Goal: Transaction & Acquisition: Purchase product/service

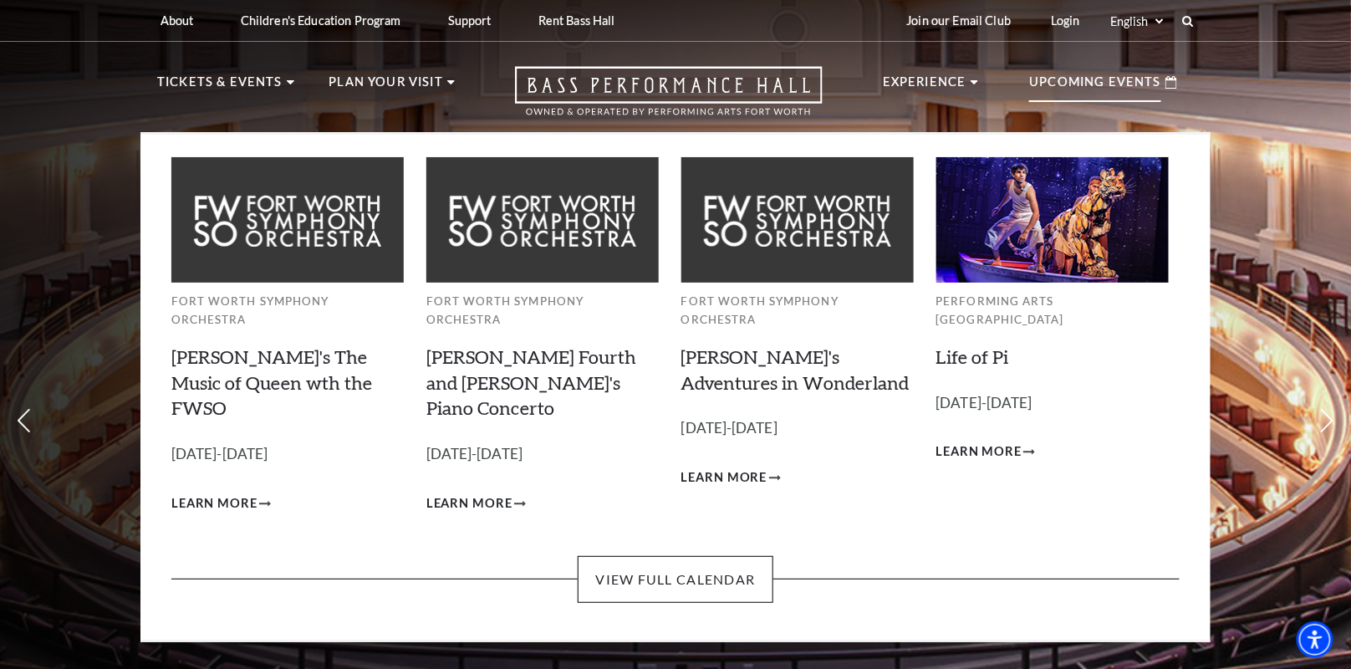
click at [1095, 70] on div "Upcoming Events" at bounding box center [1103, 83] width 181 height 48
click at [975, 345] on link "Life of Pi" at bounding box center [972, 356] width 73 height 23
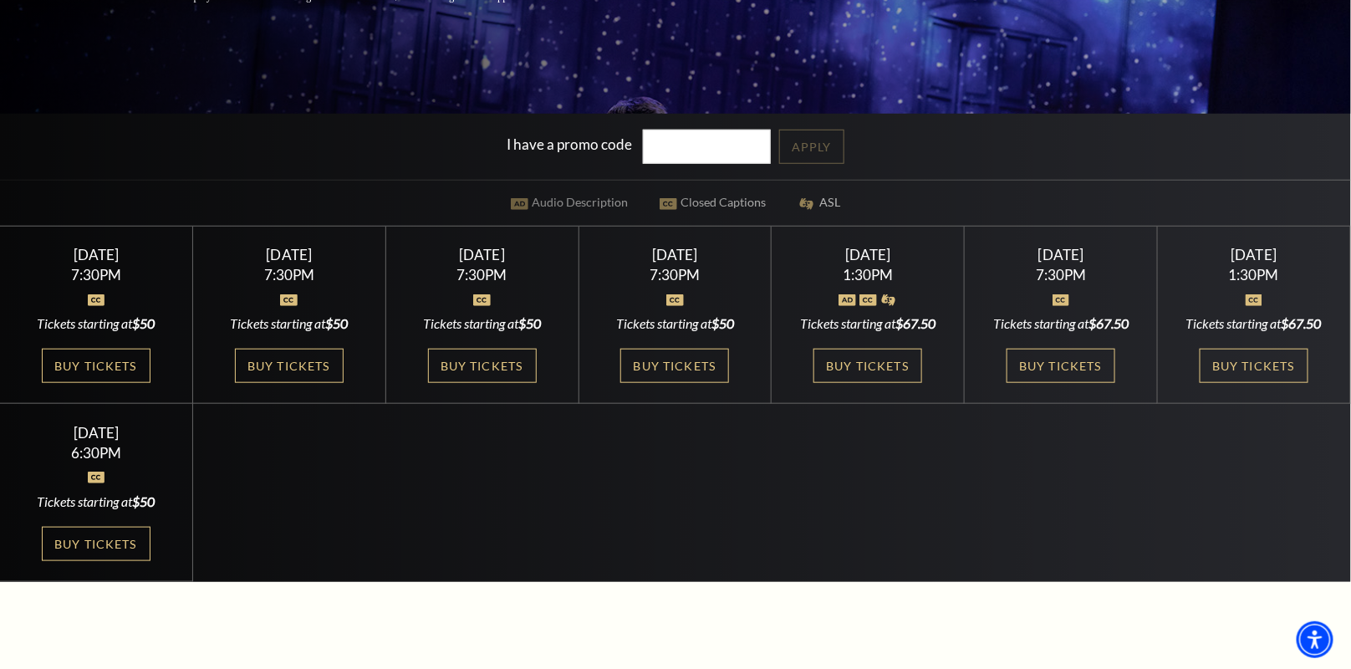
scroll to position [418, 0]
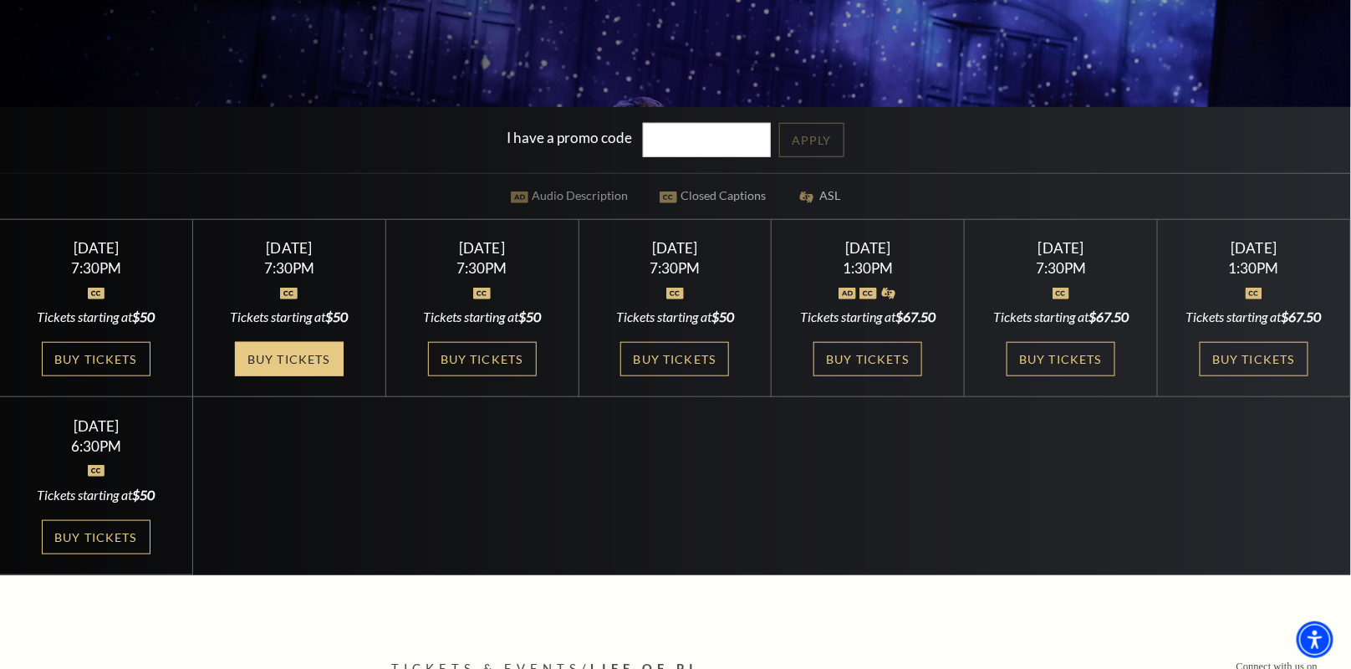
click at [324, 374] on link "Buy Tickets" at bounding box center [289, 359] width 109 height 34
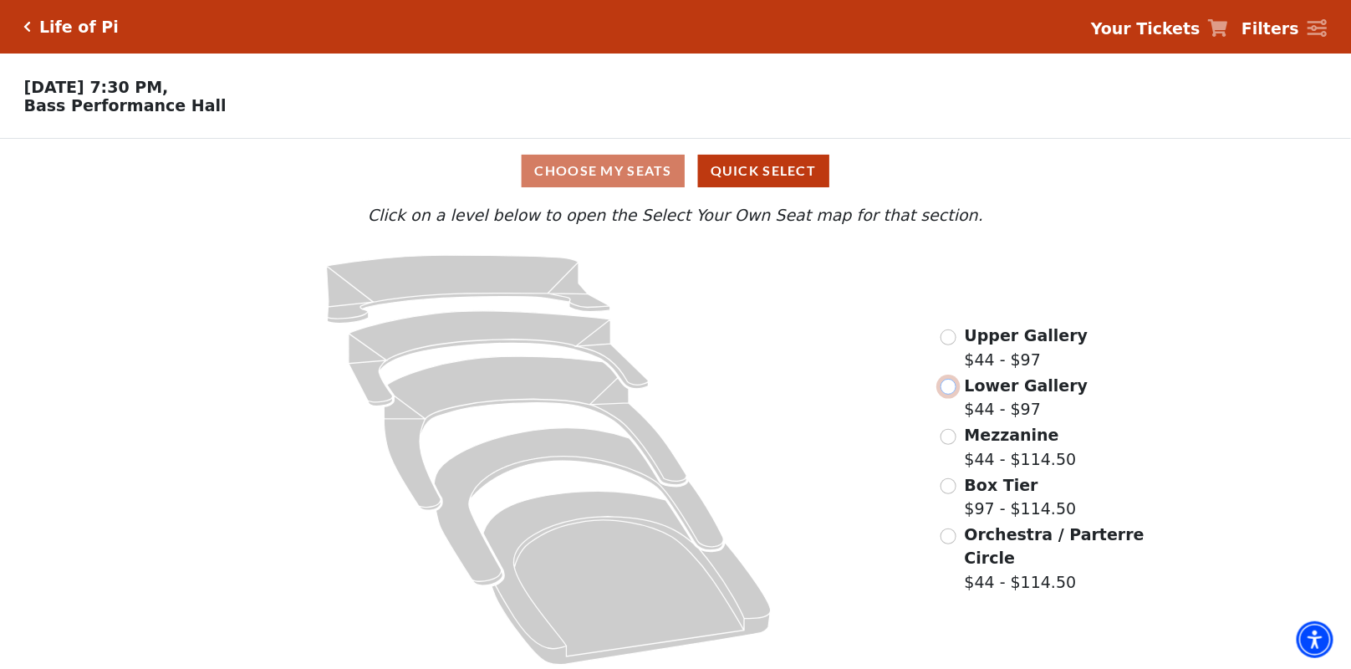
click at [946, 395] on input "Lower Gallery$44 - $97\a" at bounding box center [949, 387] width 16 height 16
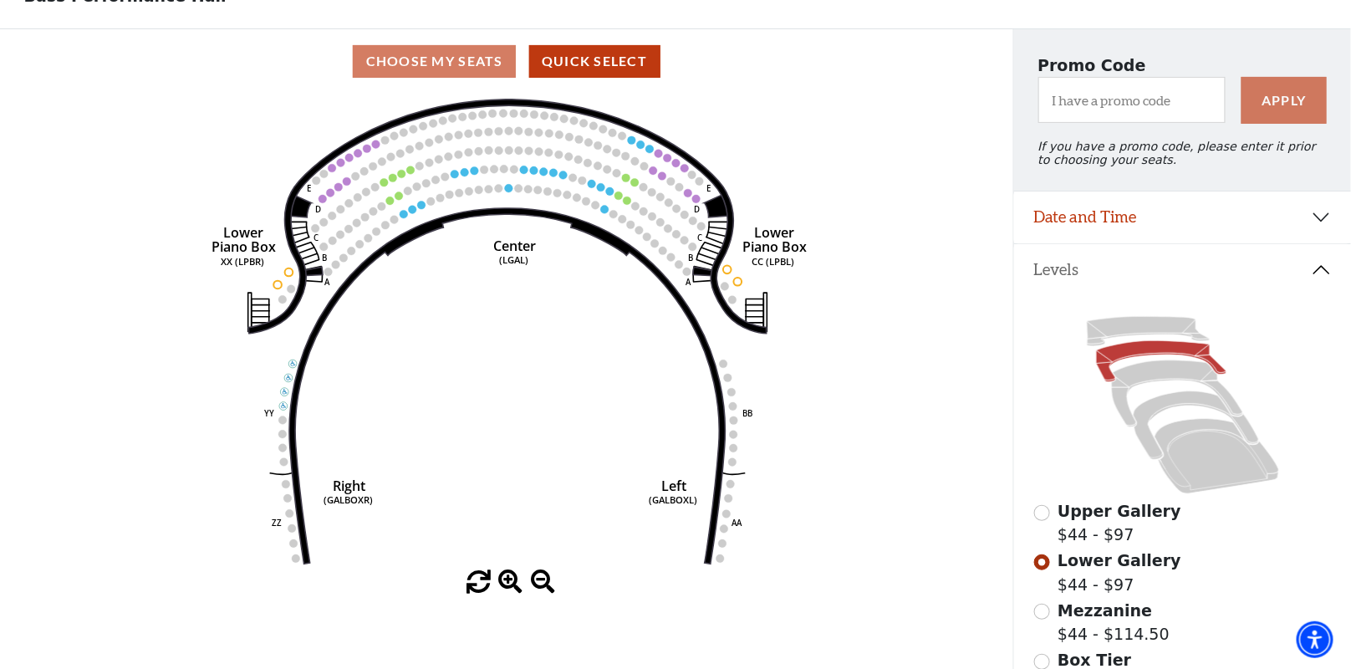
scroll to position [77, 0]
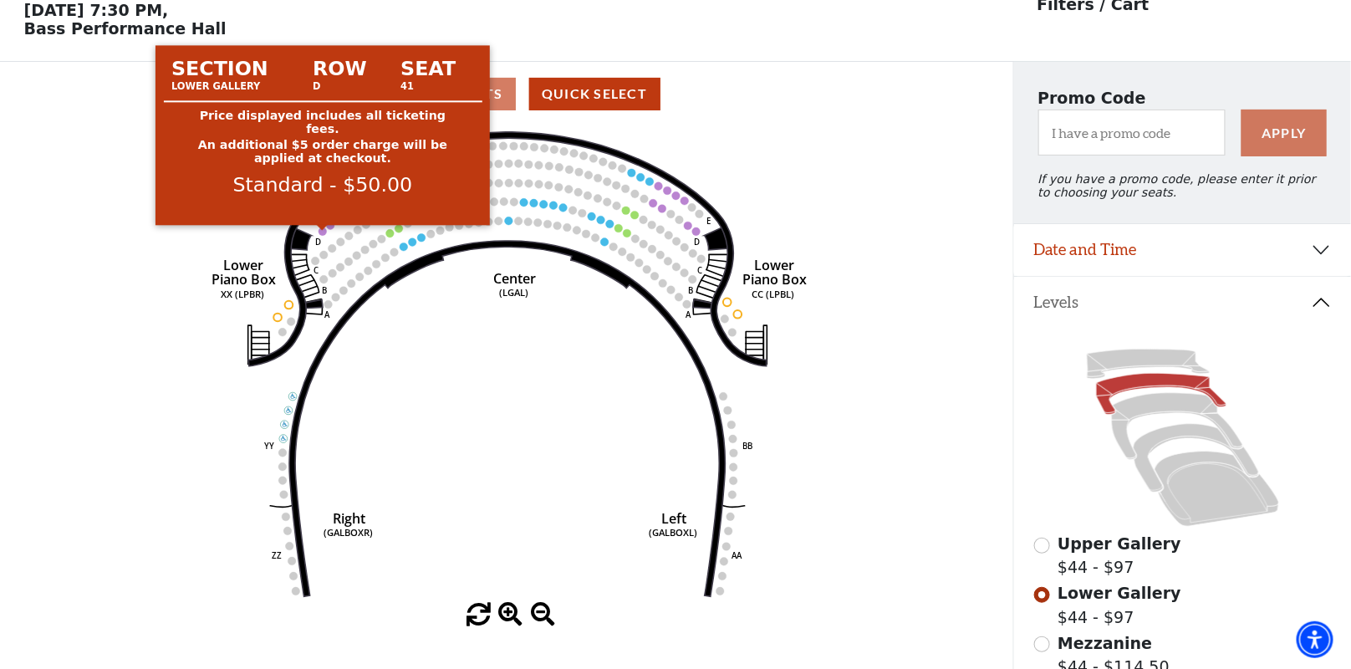
click at [320, 233] on circle at bounding box center [323, 231] width 8 height 8
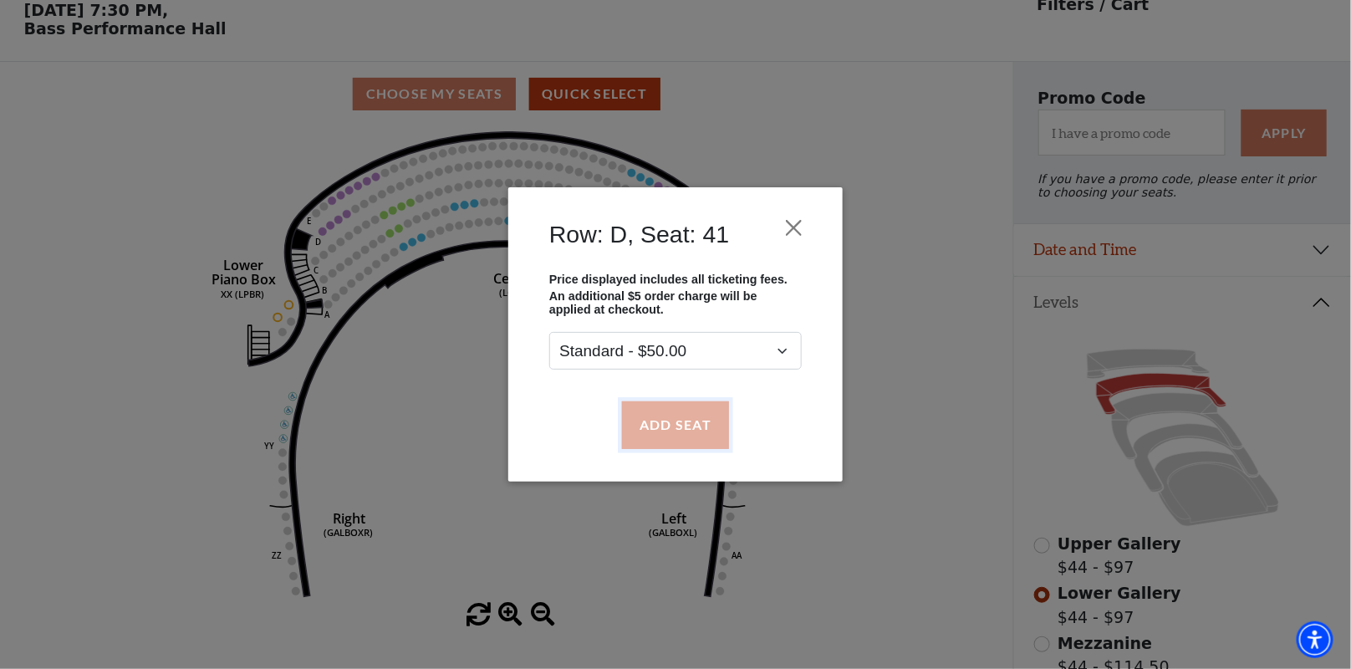
click at [703, 443] on button "Add Seat" at bounding box center [675, 424] width 107 height 47
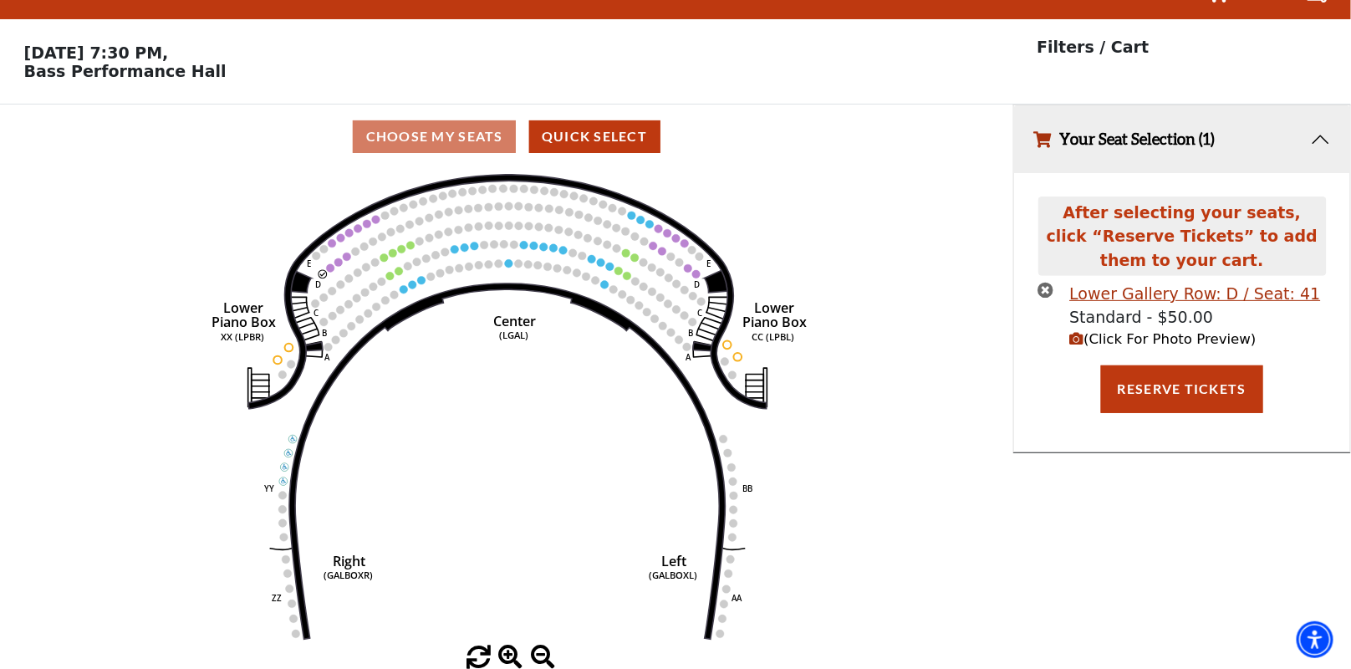
scroll to position [0, 0]
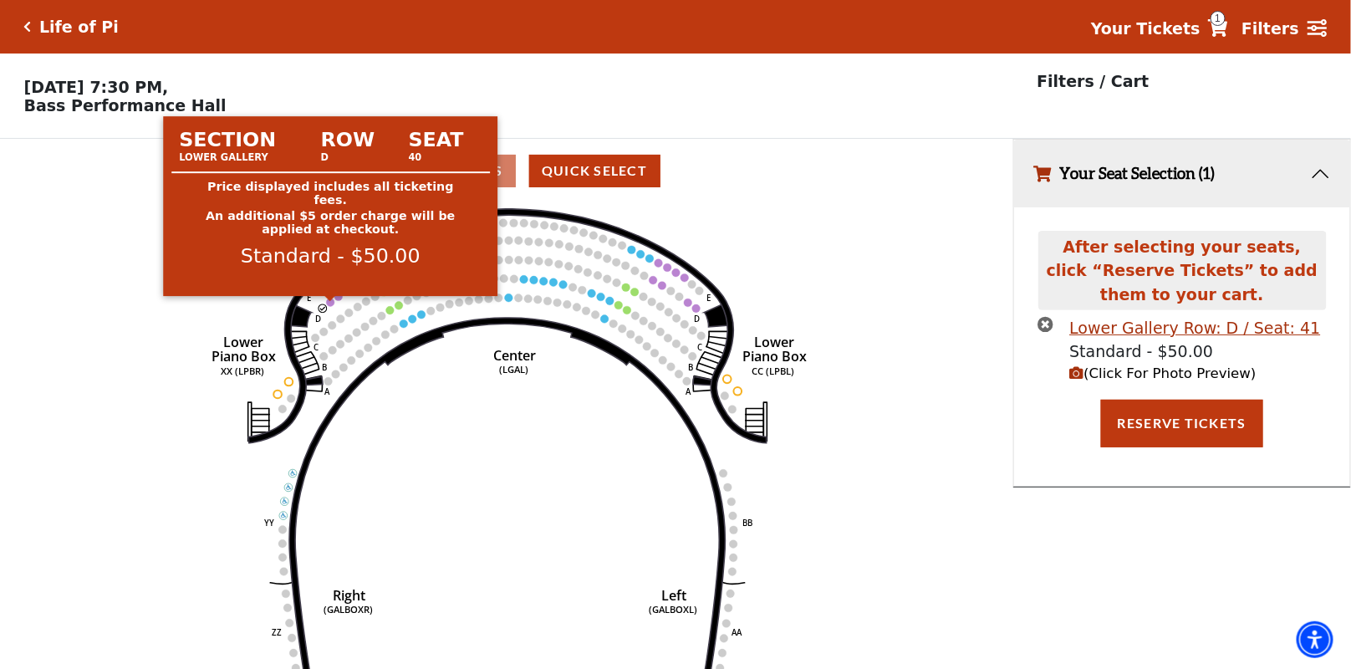
click at [332, 304] on circle at bounding box center [330, 303] width 8 height 8
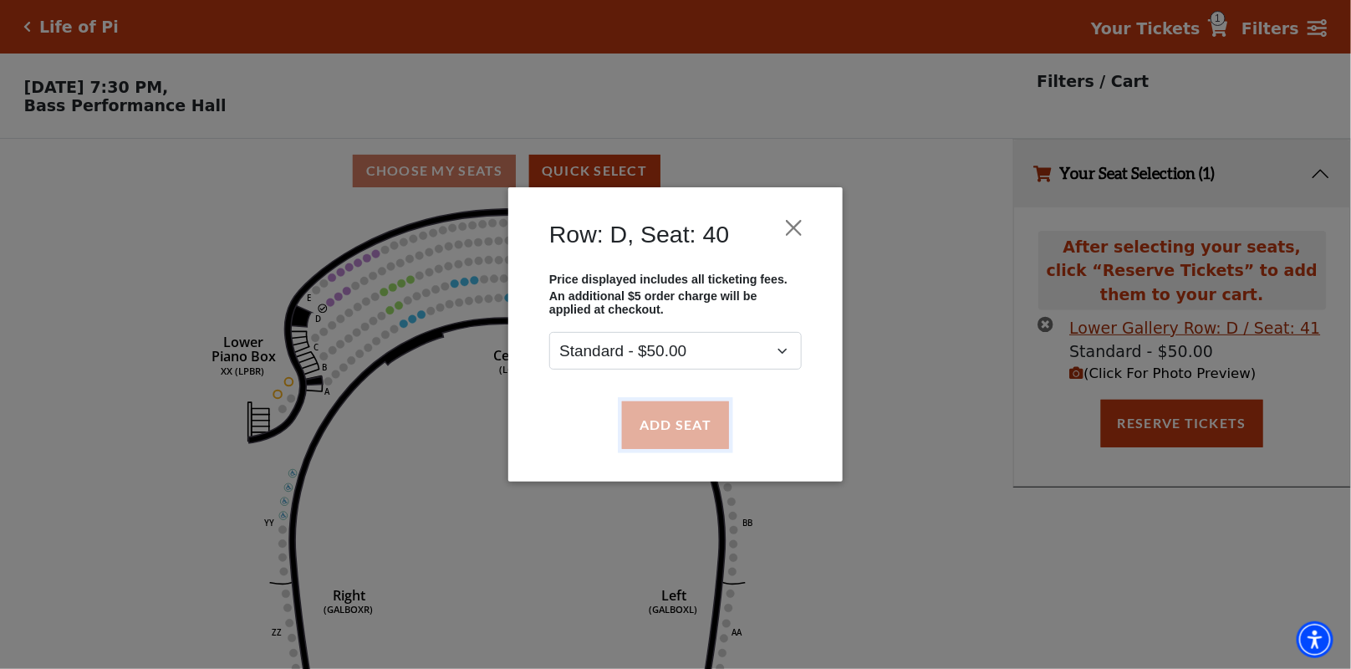
click at [686, 430] on button "Add Seat" at bounding box center [675, 424] width 107 height 47
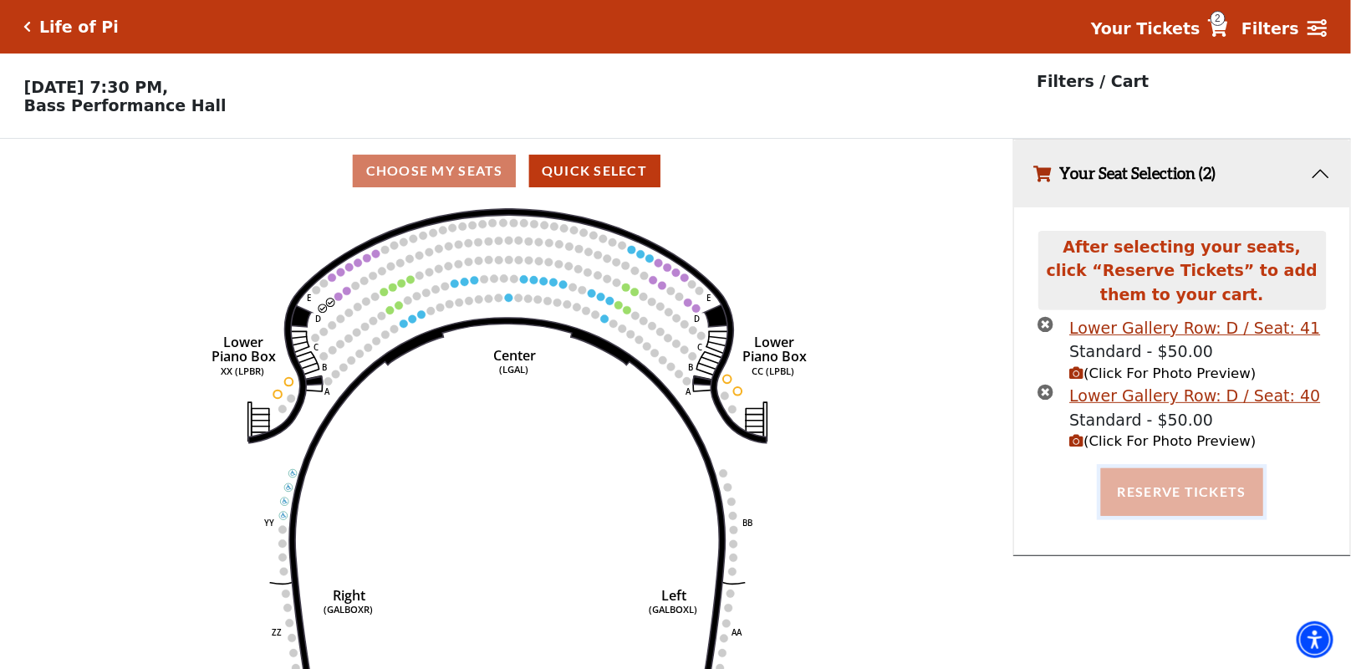
click at [1203, 503] on button "Reserve Tickets" at bounding box center [1182, 491] width 162 height 47
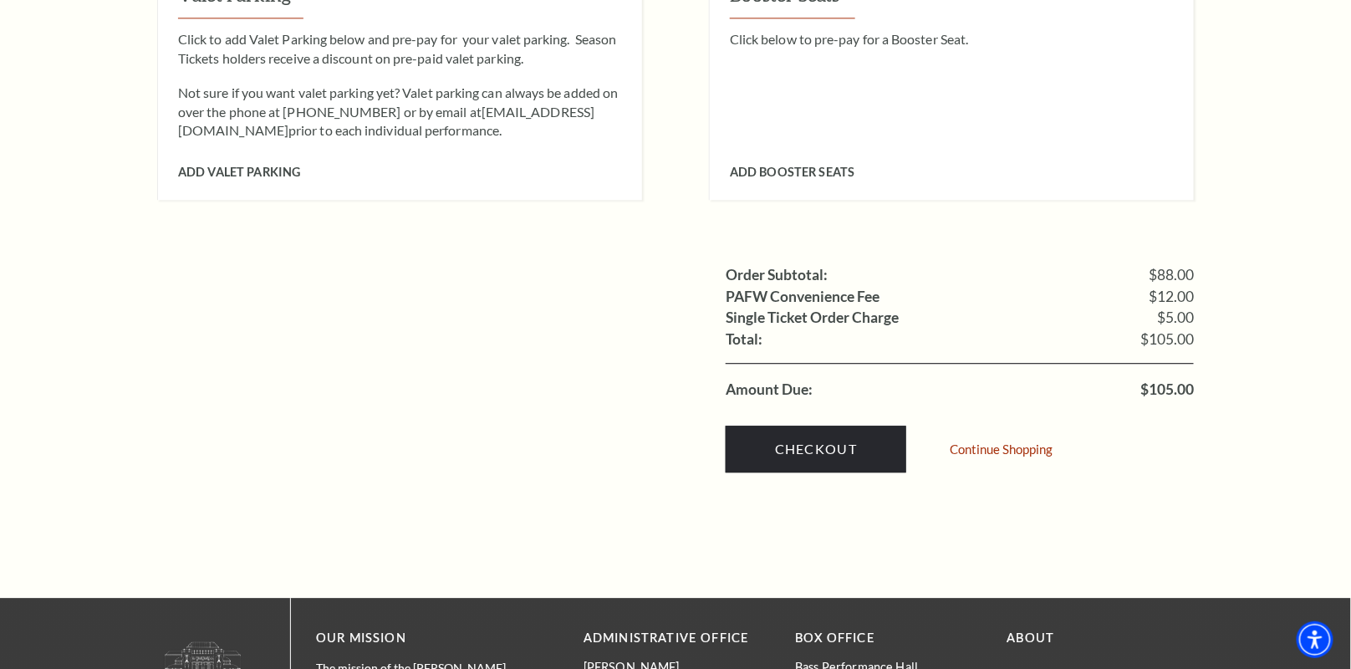
scroll to position [1505, 0]
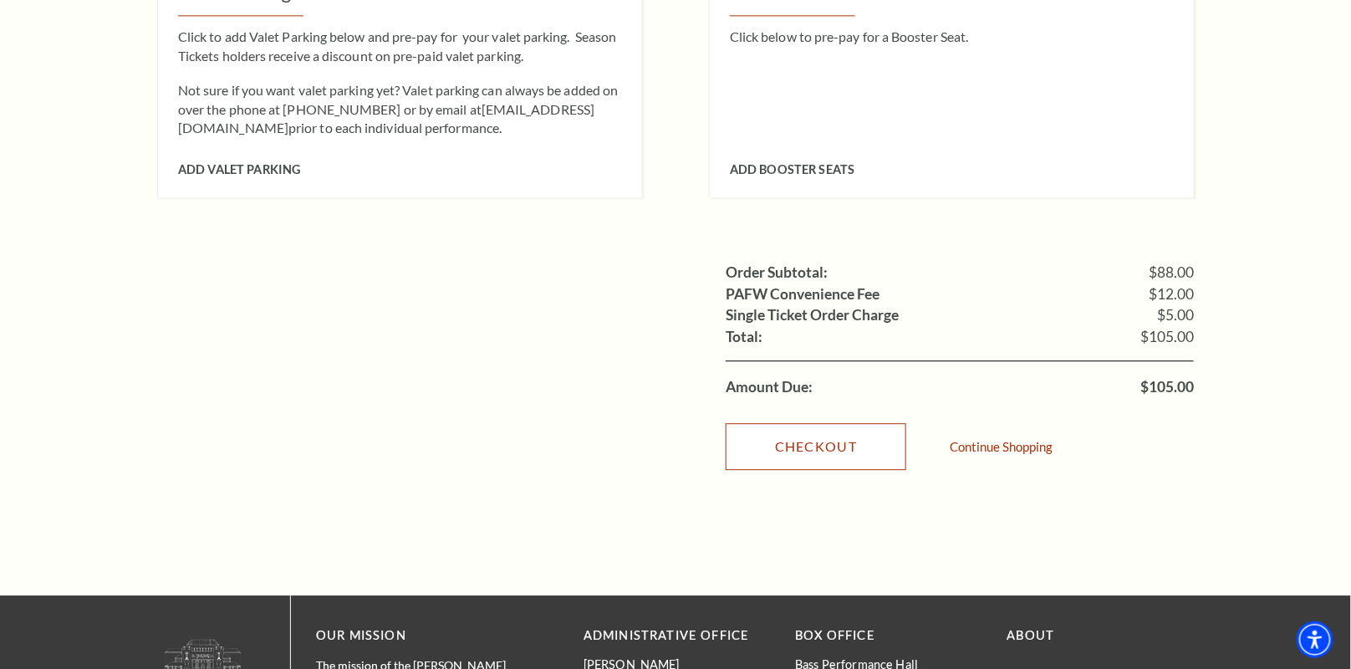
click at [869, 428] on link "Checkout" at bounding box center [816, 446] width 181 height 47
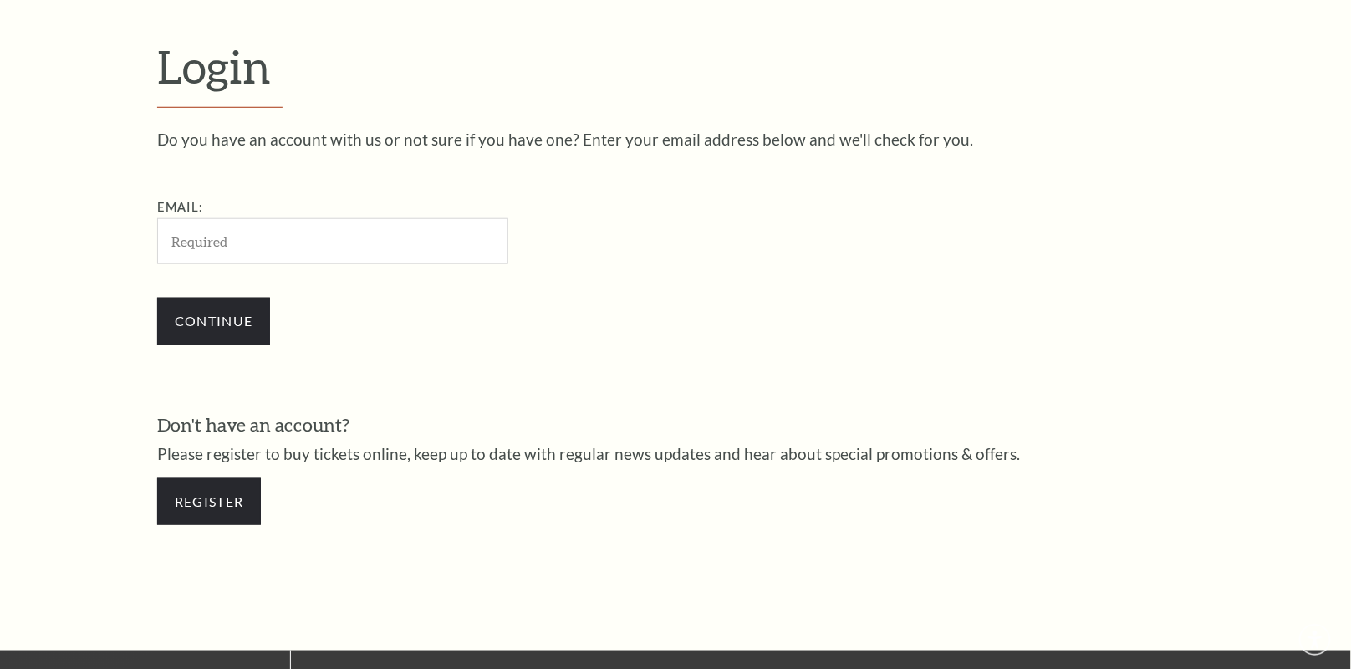
scroll to position [511, 0]
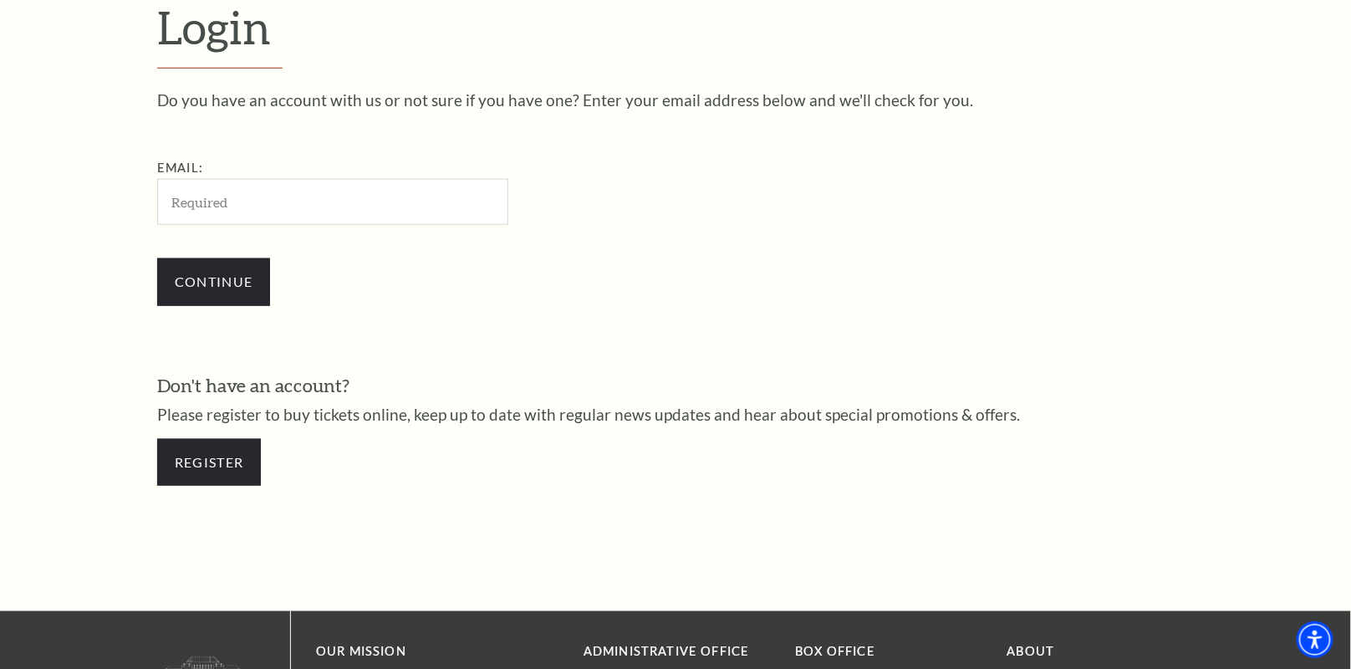
click at [221, 204] on input "Email:" at bounding box center [332, 202] width 351 height 46
type input "[EMAIL_ADDRESS][DOMAIN_NAME]"
click at [223, 287] on input "Continue" at bounding box center [213, 281] width 113 height 47
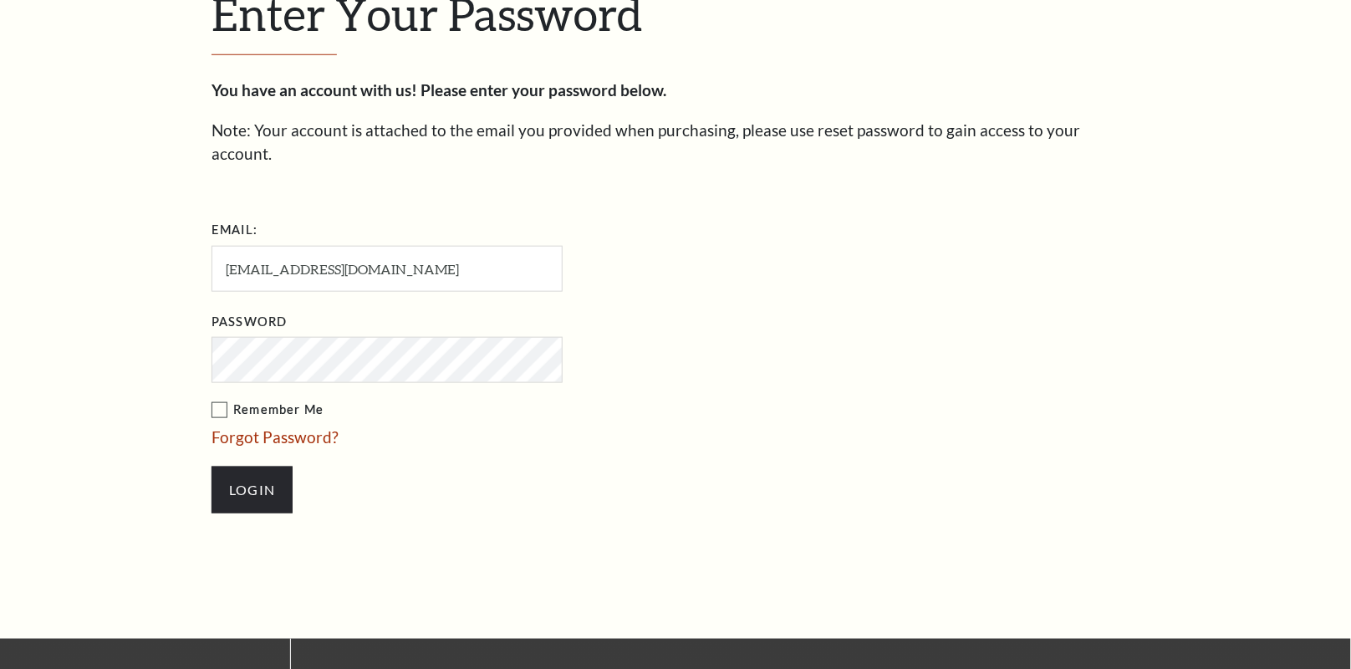
scroll to position [527, 0]
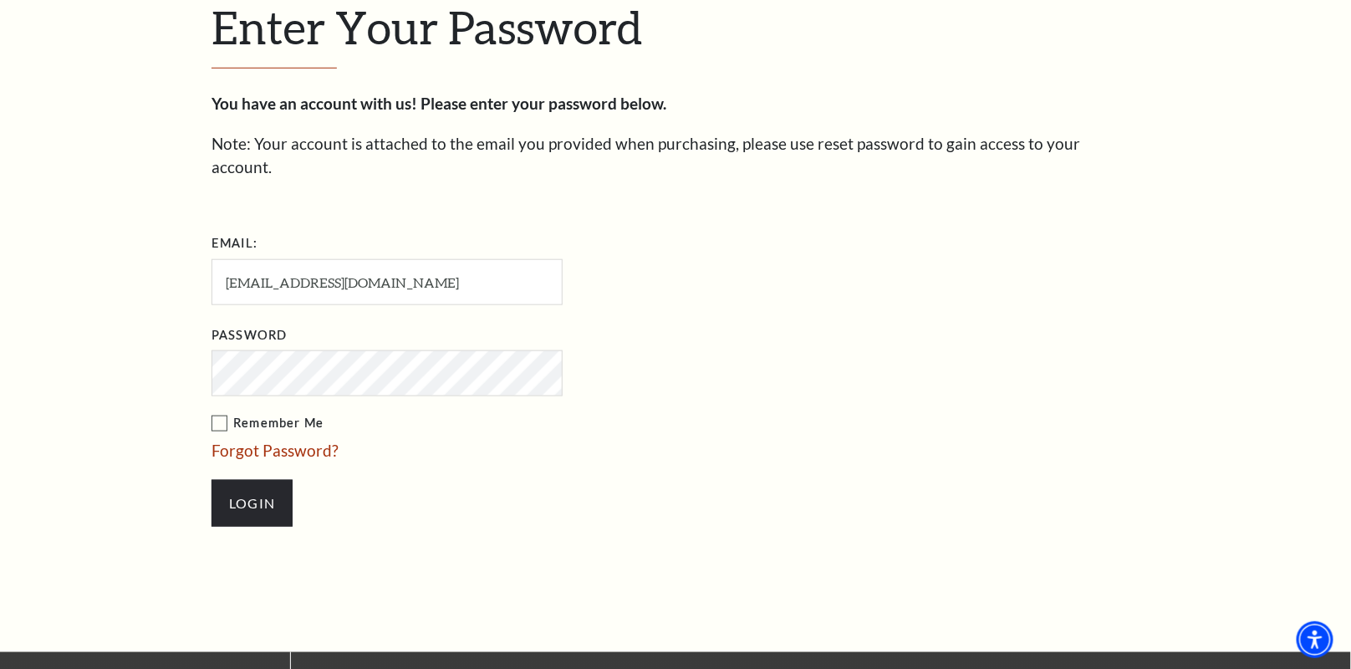
click at [222, 413] on label "Remember Me" at bounding box center [471, 423] width 518 height 21
click at [0, 0] on input "Remember Me" at bounding box center [0, 0] width 0 height 0
click at [254, 480] on input "Login" at bounding box center [252, 503] width 81 height 47
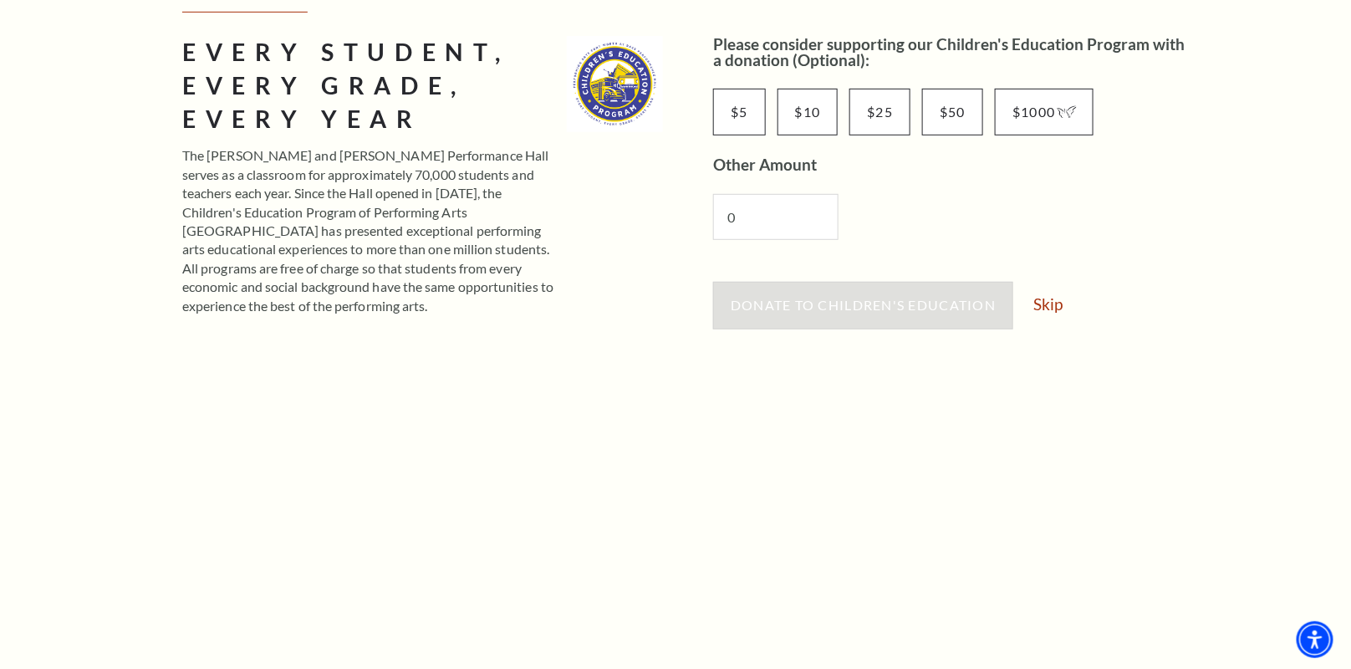
scroll to position [251, 0]
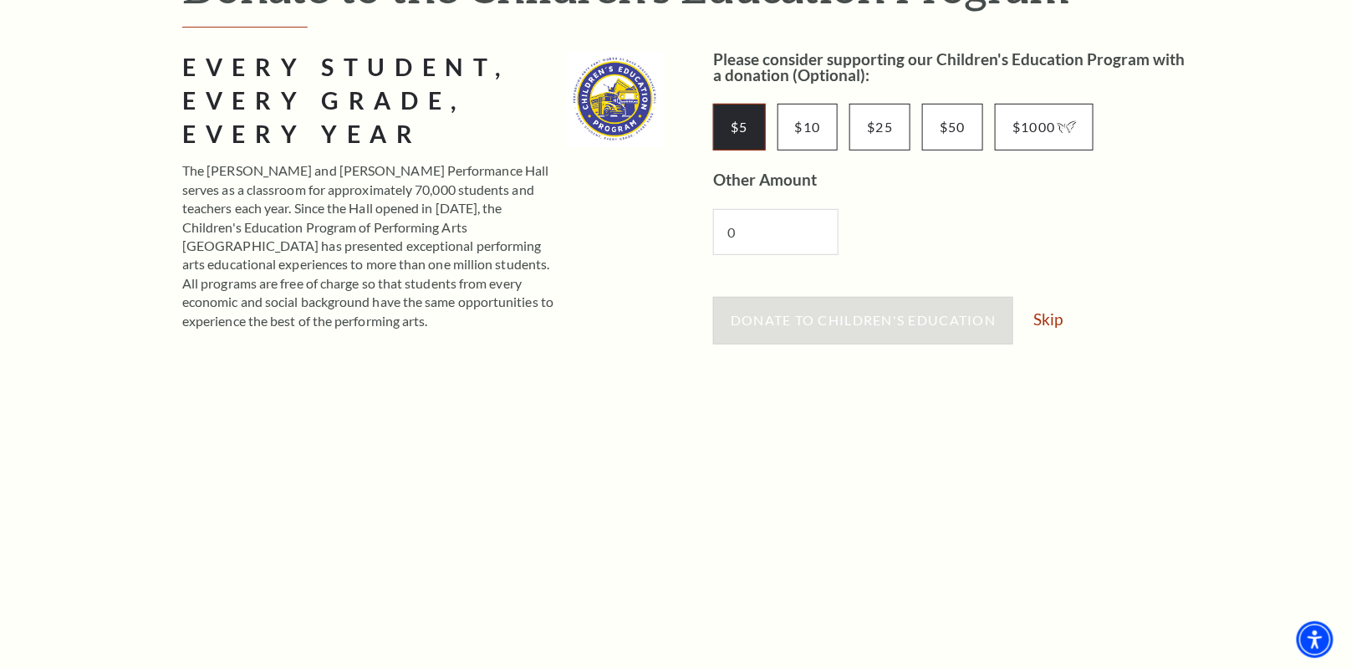
click at [745, 130] on input "$5" at bounding box center [739, 127] width 53 height 47
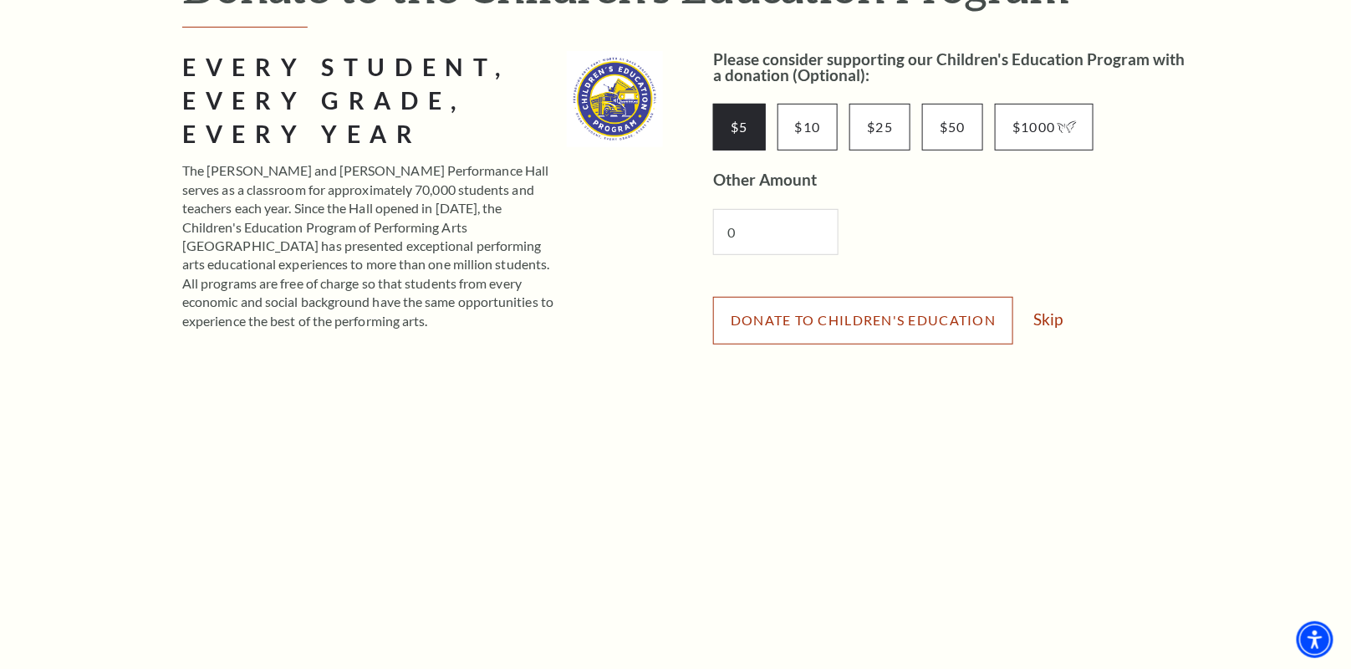
click at [868, 320] on span "Donate to Children's Education" at bounding box center [863, 320] width 265 height 16
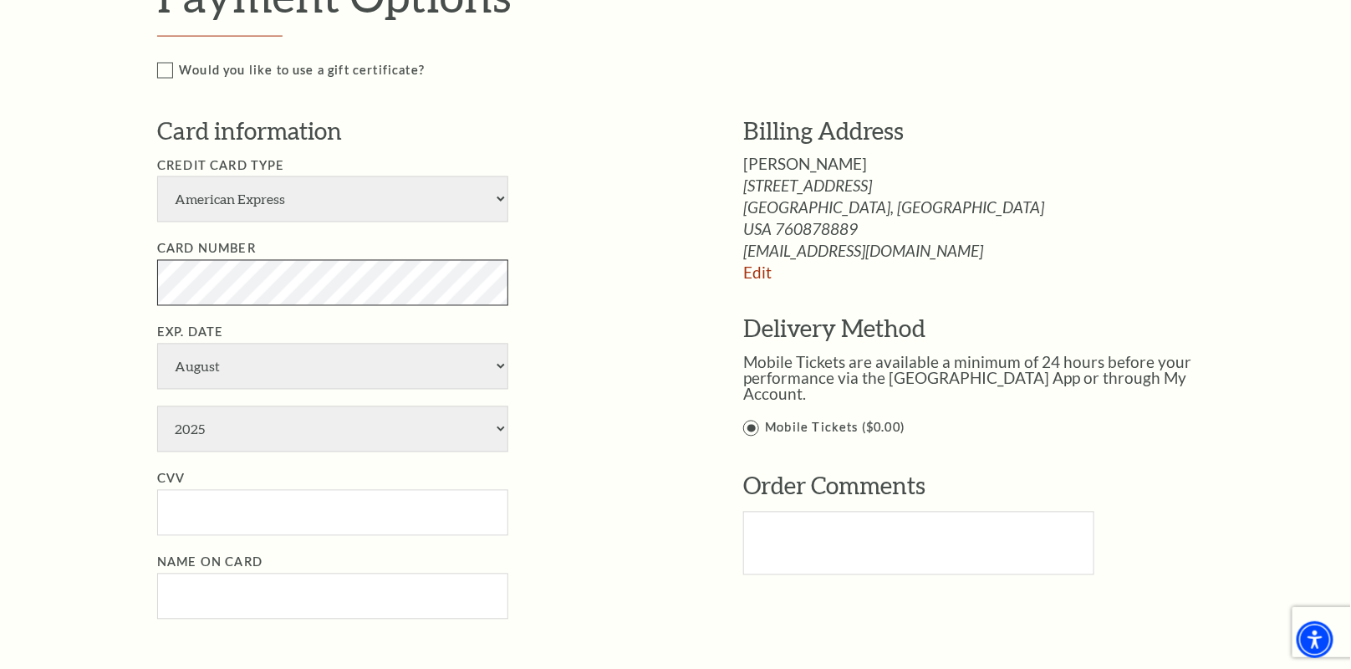
scroll to position [920, 0]
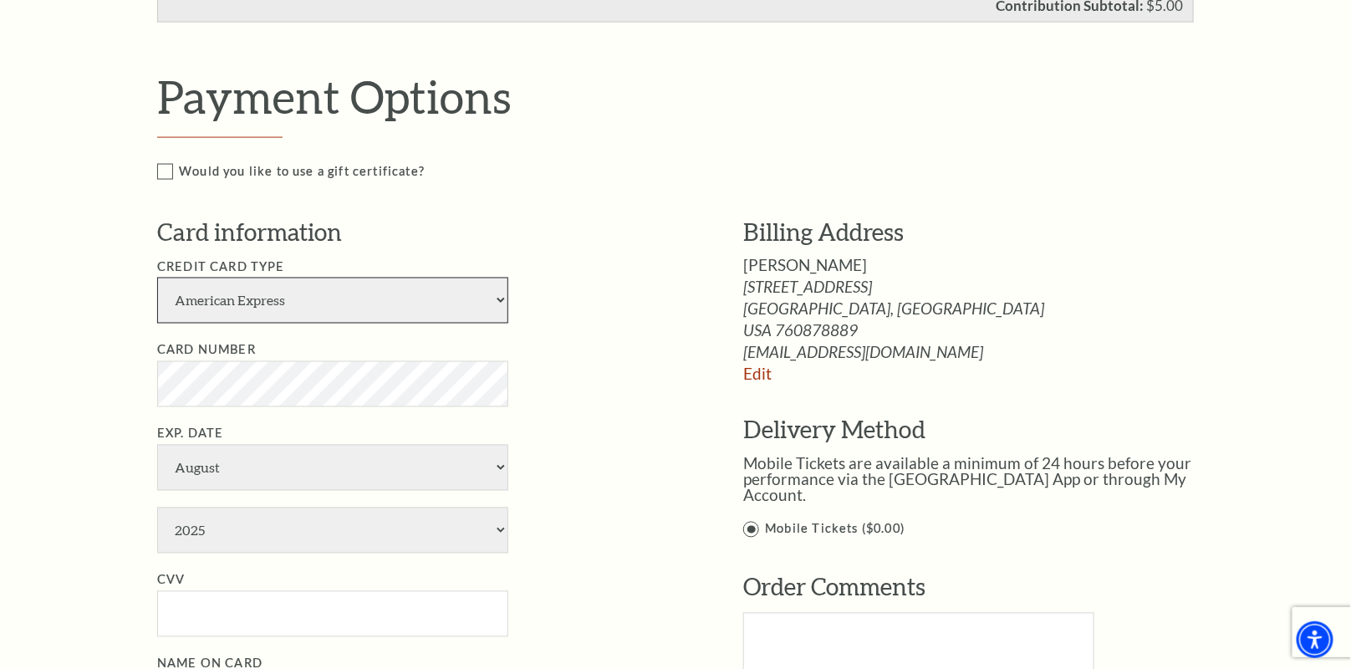
click at [492, 297] on select "American Express Visa Master Card Discover" at bounding box center [332, 301] width 351 height 46
select select "25"
click at [157, 278] on select "American Express Visa Master Card Discover" at bounding box center [332, 301] width 351 height 46
select select "9"
select select "2030"
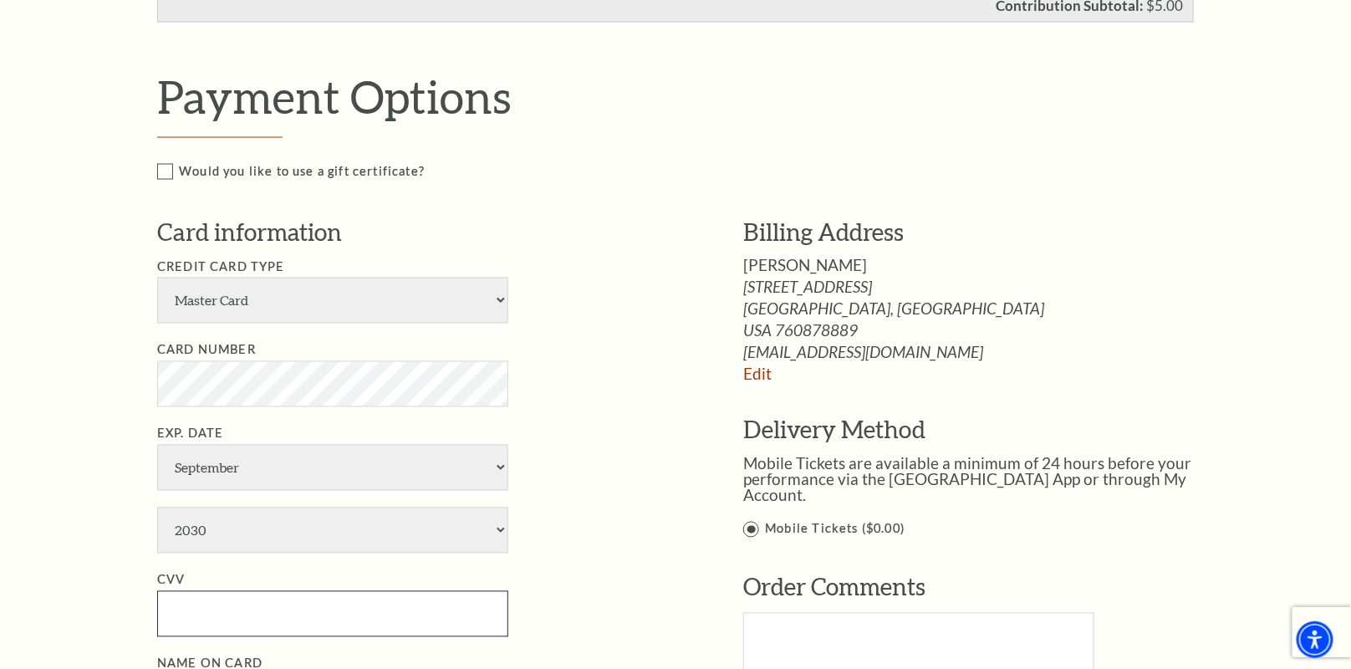
type input "675"
type input "[PERSON_NAME]"
click at [319, 306] on select "American Express Visa Master Card Discover" at bounding box center [332, 301] width 351 height 46
click at [157, 278] on select "American Express Visa Master Card Discover" at bounding box center [332, 301] width 351 height 46
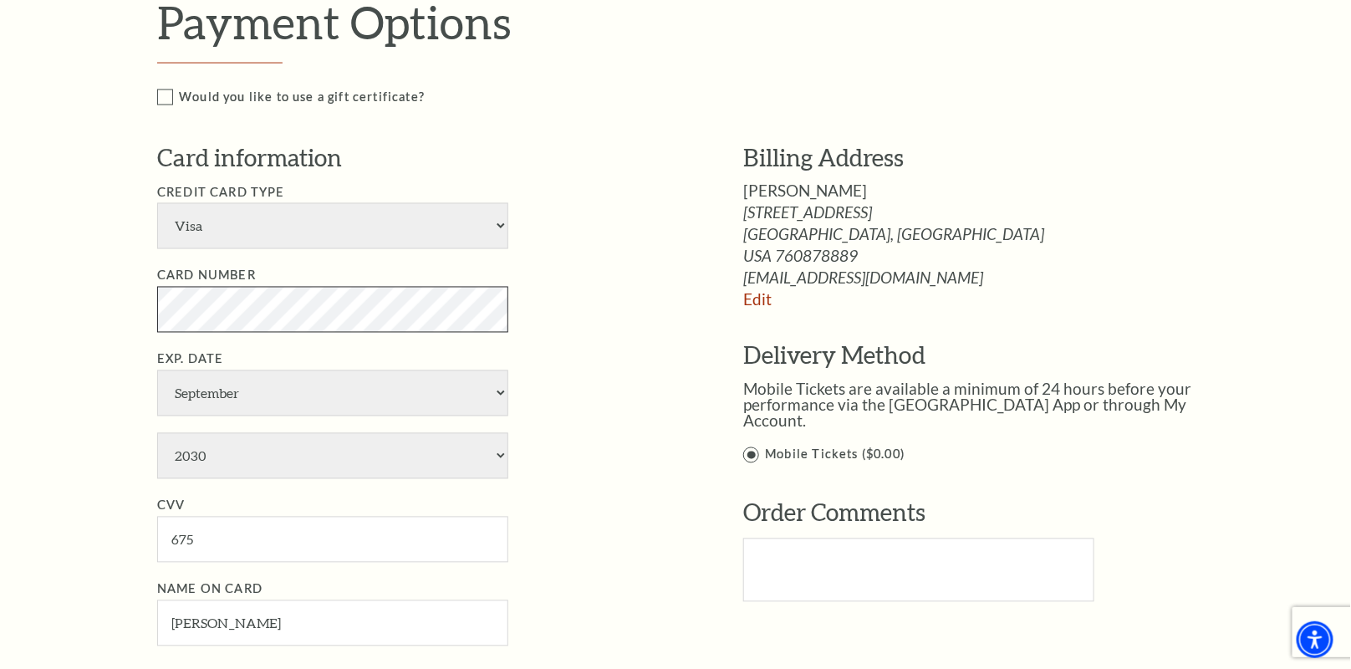
scroll to position [1003, 0]
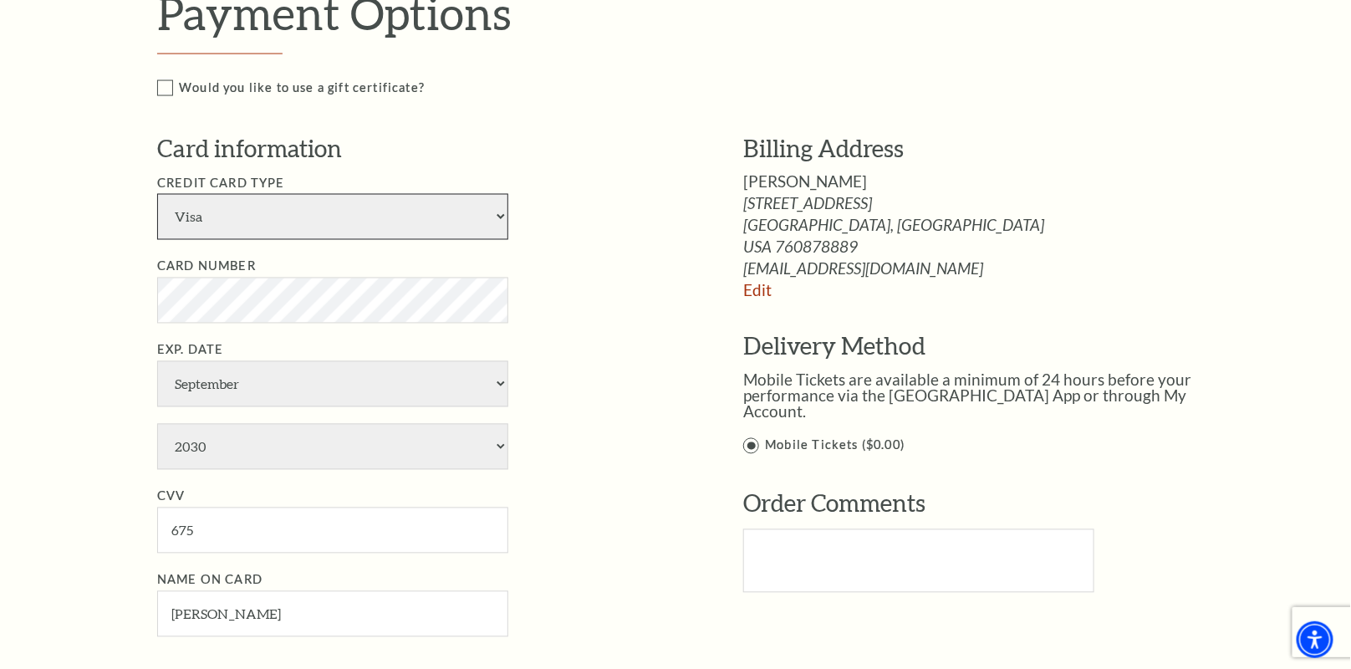
click at [260, 212] on select "American Express Visa Master Card Discover" at bounding box center [332, 217] width 351 height 46
select select "25"
click at [157, 194] on select "American Express Visa Master Card Discover" at bounding box center [332, 217] width 351 height 46
click at [304, 207] on select "American Express Visa Master Card Discover" at bounding box center [332, 217] width 351 height 46
click at [278, 377] on select "January February March April May June July August September October November De…" at bounding box center [332, 384] width 351 height 46
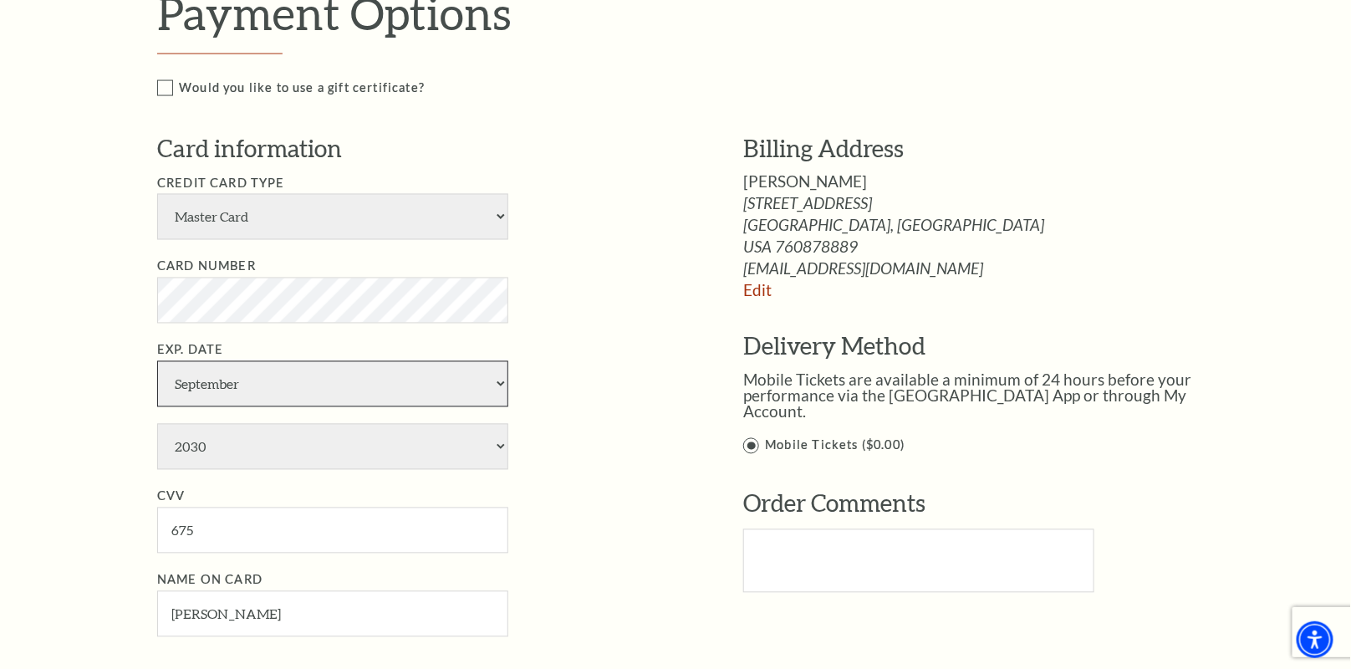
select select "4"
click at [157, 361] on select "January February March April May June July August September October November De…" at bounding box center [332, 384] width 351 height 46
click at [262, 446] on select "2025 2026 2027 2028 2029 2030 2031 2032 2033 2034" at bounding box center [332, 447] width 351 height 46
select select "2027"
click at [157, 424] on select "2025 2026 2027 2028 2029 2030 2031 2032 2033 2034" at bounding box center [332, 447] width 351 height 46
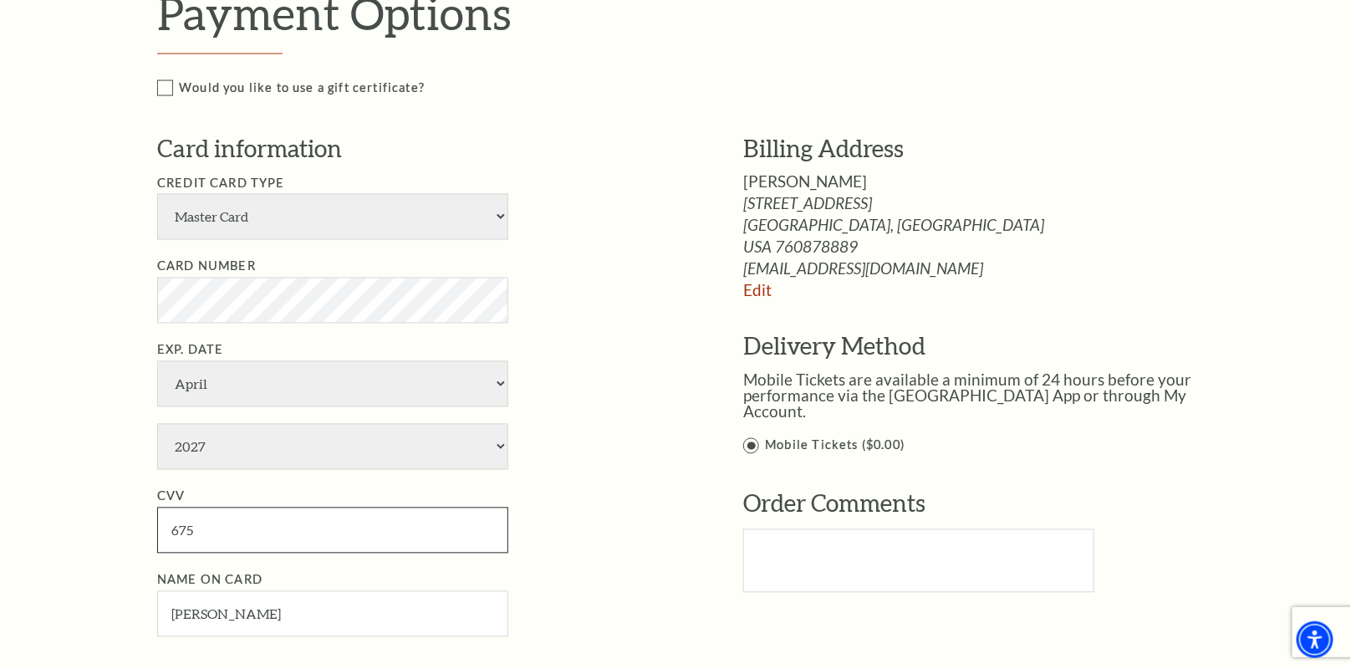
click at [258, 552] on input "675" at bounding box center [332, 531] width 351 height 46
type input "6"
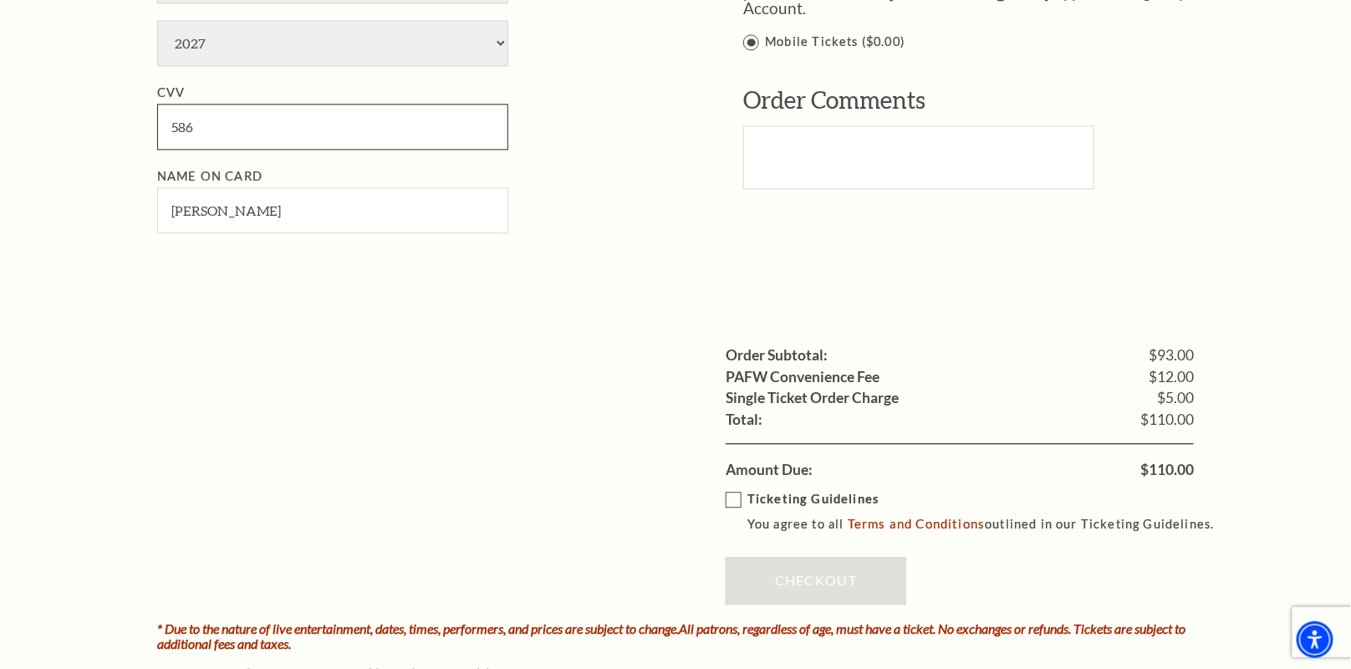
scroll to position [1421, 0]
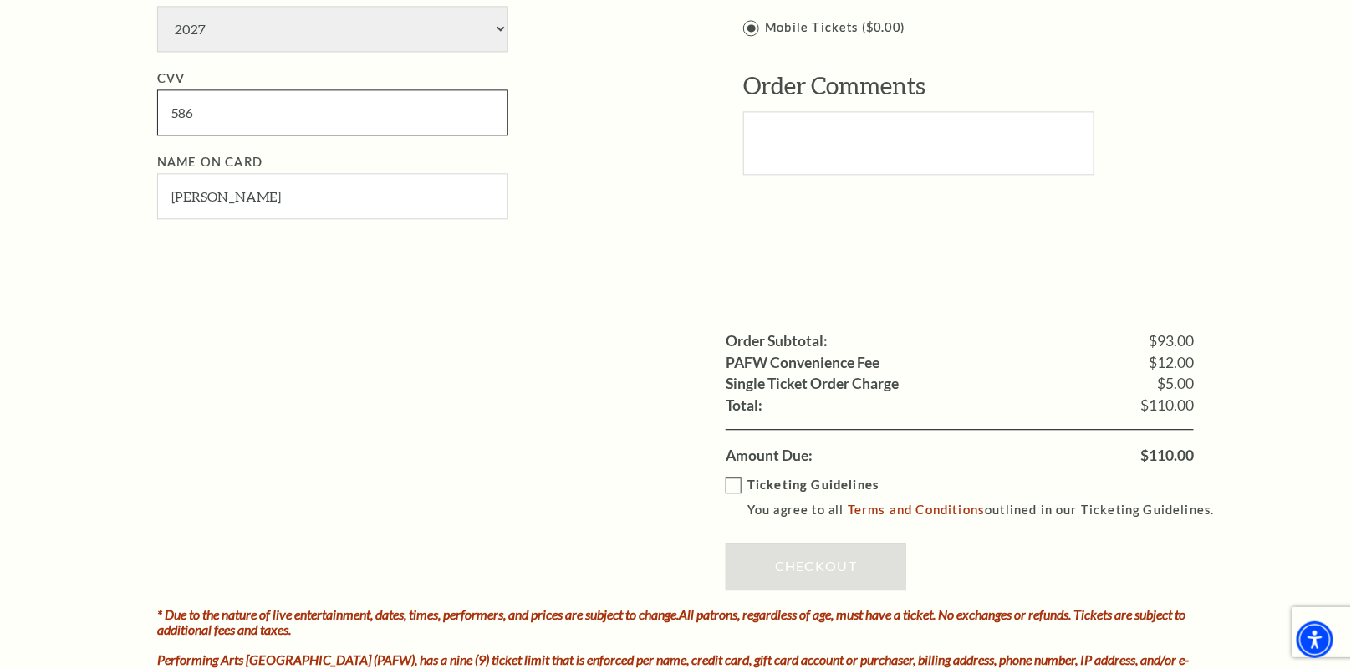
type input "586"
click at [273, 194] on input "[PERSON_NAME]" at bounding box center [332, 196] width 351 height 46
click at [202, 196] on input "[PERSON_NAME]" at bounding box center [332, 196] width 351 height 46
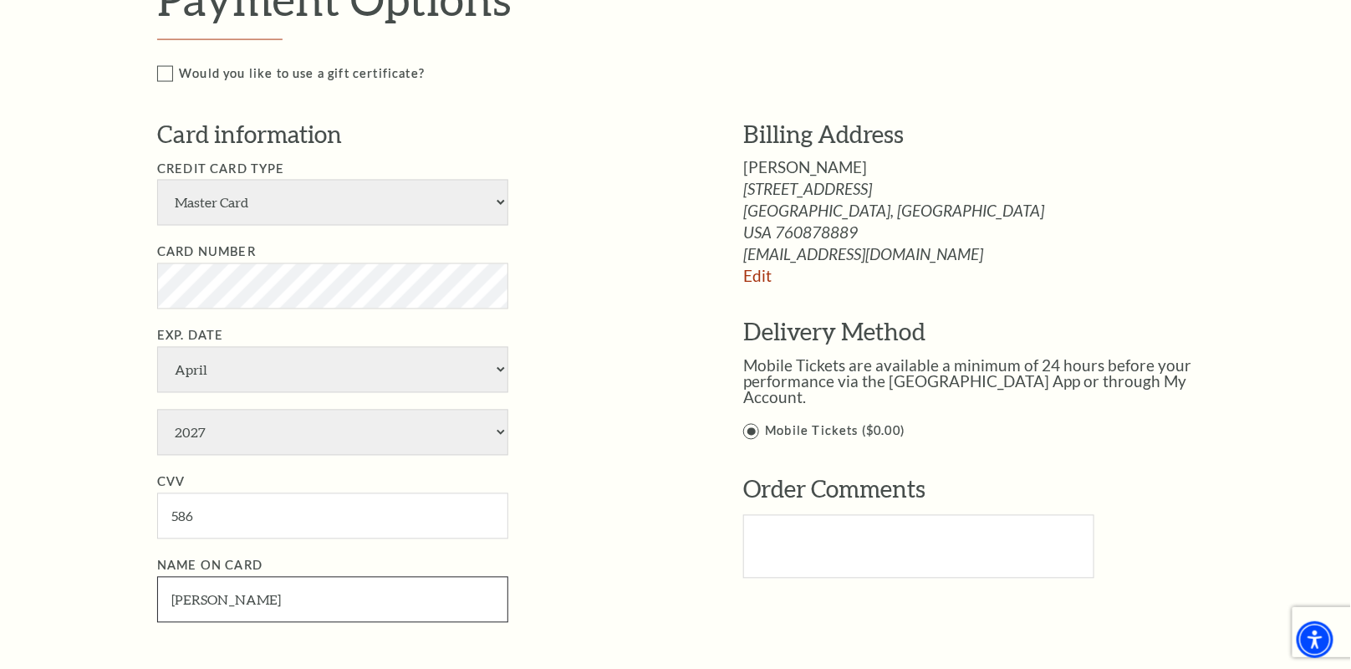
scroll to position [1003, 0]
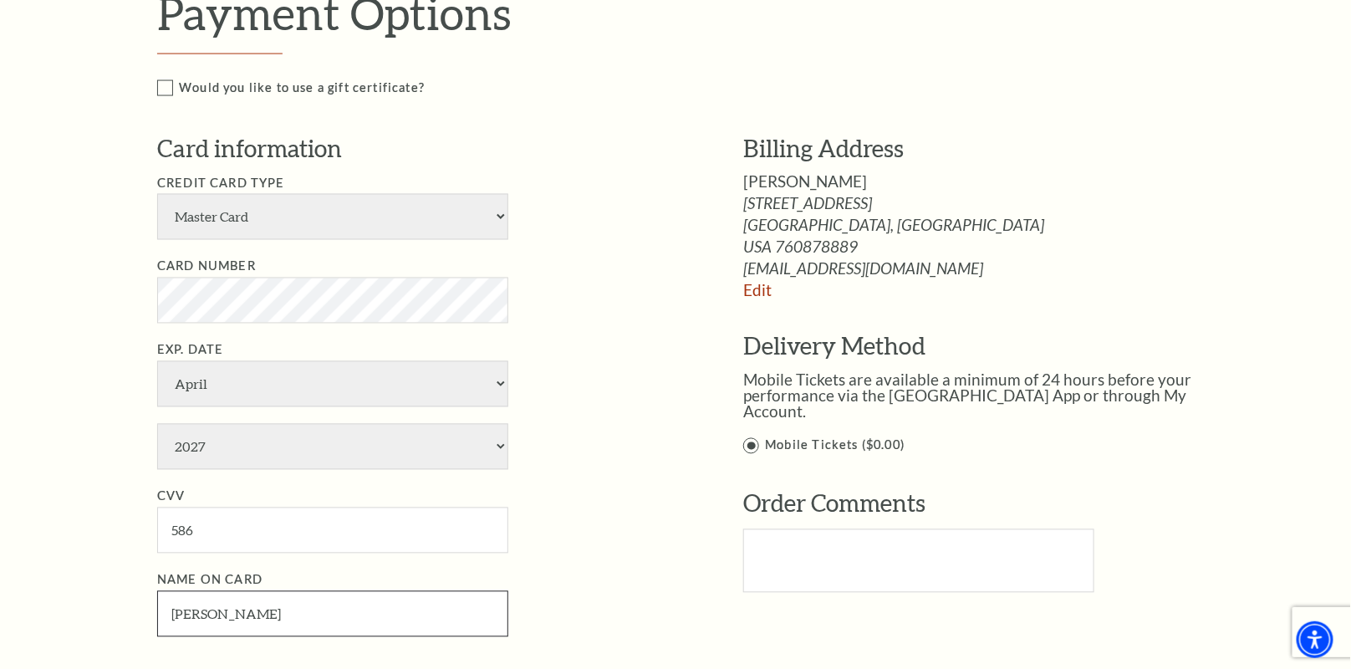
type input "[PERSON_NAME]"
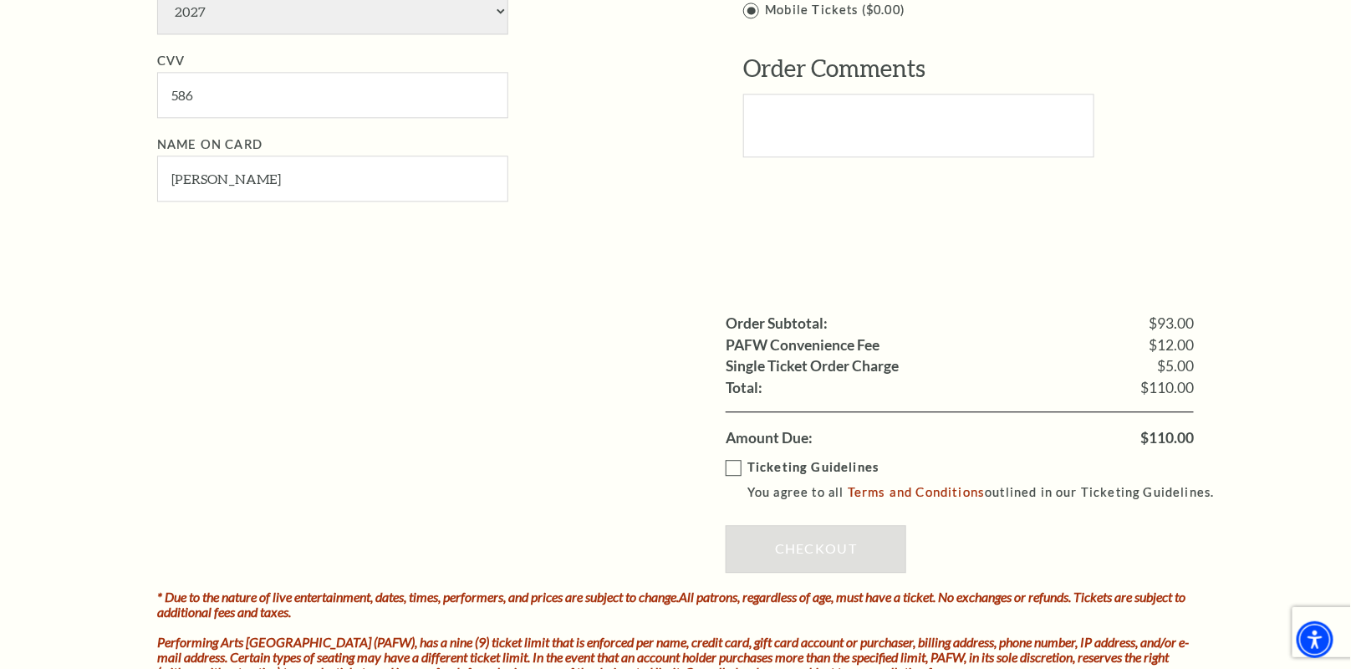
scroll to position [1589, 0]
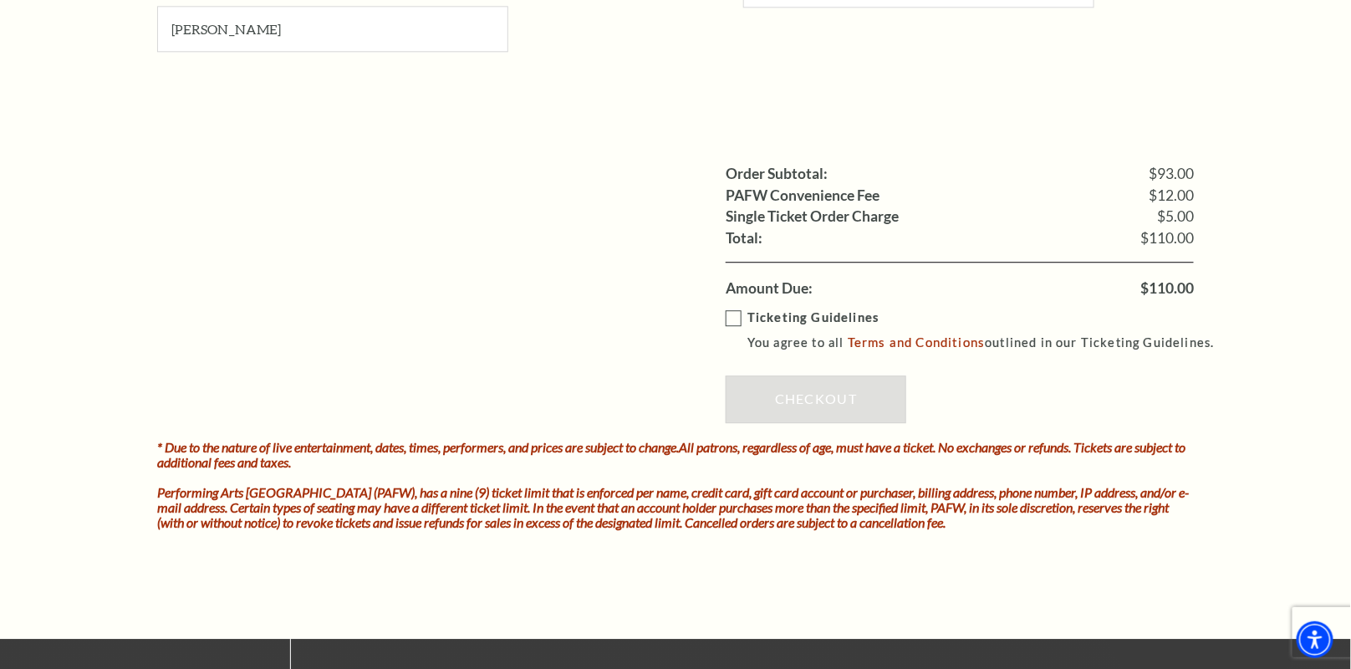
click at [736, 314] on label "Ticketing Guidelines You agree to all Terms and Conditions outlined in our Tick…" at bounding box center [978, 331] width 504 height 46
click at [0, 0] on input "Ticketing Guidelines You agree to all Terms and Conditions outlined in our Tick…" at bounding box center [0, 0] width 0 height 0
click at [825, 391] on link "Checkout" at bounding box center [816, 398] width 181 height 47
